Goal: Task Accomplishment & Management: Use online tool/utility

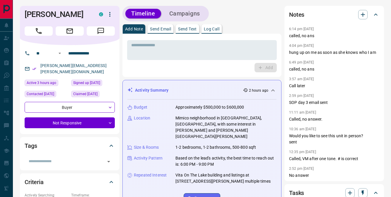
click at [215, 30] on p "Log Call" at bounding box center [212, 29] width 16 height 4
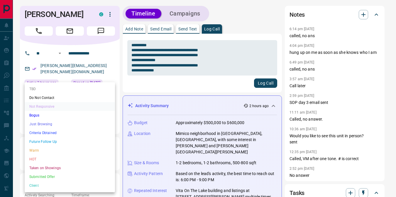
click at [224, 84] on div at bounding box center [198, 98] width 396 height 197
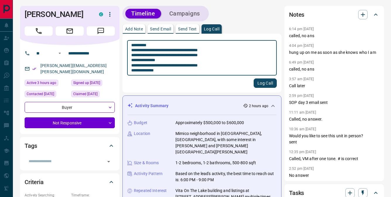
drag, startPoint x: 141, startPoint y: 65, endPoint x: 171, endPoint y: 74, distance: 31.4
click at [171, 74] on div "**********" at bounding box center [202, 57] width 150 height 35
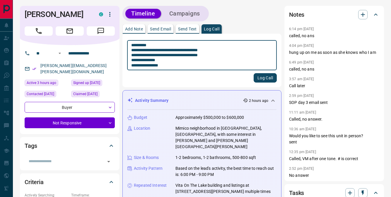
type textarea "**********"
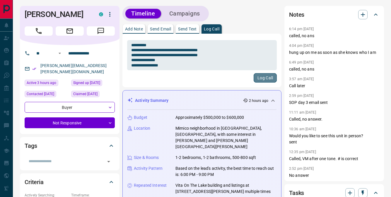
click at [272, 79] on button "Log Call" at bounding box center [265, 77] width 23 height 9
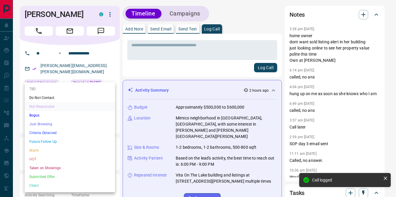
click at [47, 142] on li "Future Follow Up" at bounding box center [70, 141] width 90 height 9
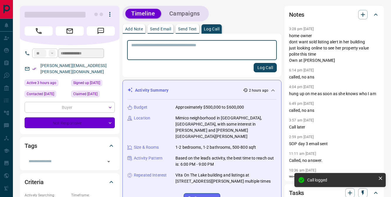
type input "*"
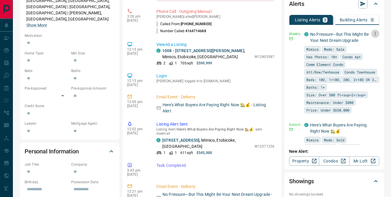
click at [375, 32] on icon "button" at bounding box center [375, 34] width 1 height 4
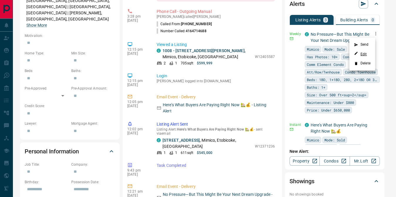
click at [360, 54] on link "Edit" at bounding box center [360, 54] width 13 height 6
click at [320, 29] on div at bounding box center [198, 98] width 396 height 197
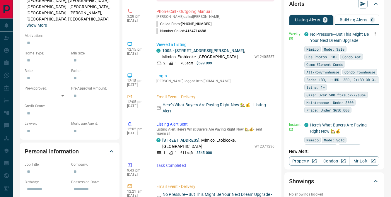
click at [373, 33] on icon "button" at bounding box center [375, 33] width 5 height 5
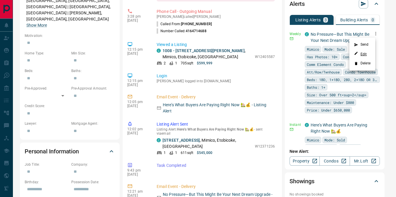
click at [366, 55] on link "Edit" at bounding box center [360, 54] width 13 height 6
